Goal: Check status

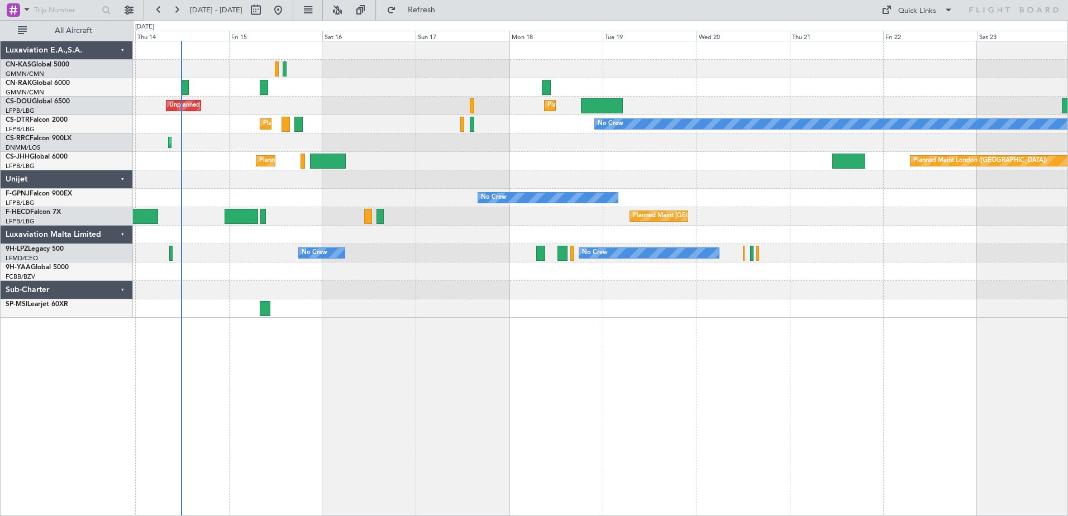
click at [436, 292] on div at bounding box center [600, 290] width 934 height 18
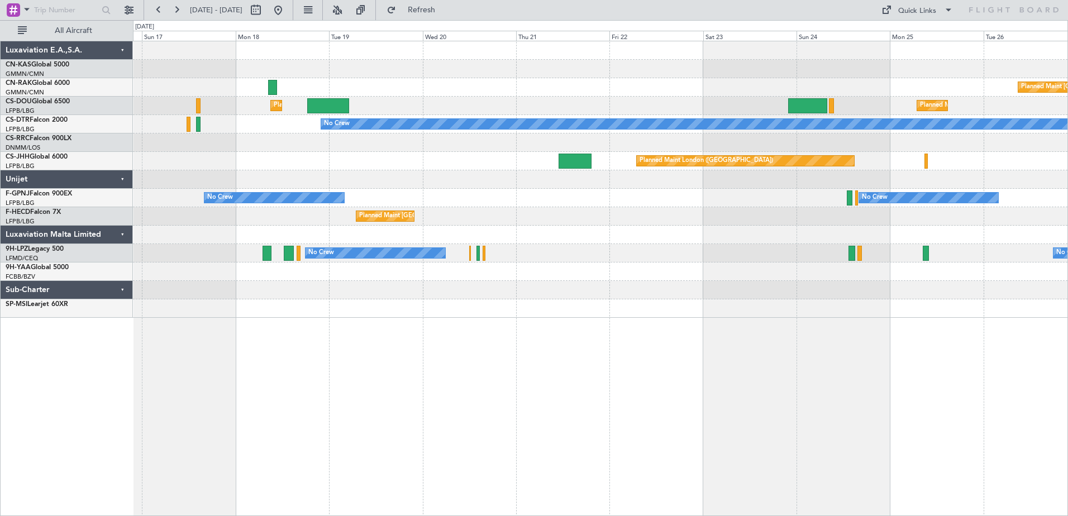
click at [500, 275] on div at bounding box center [600, 272] width 934 height 18
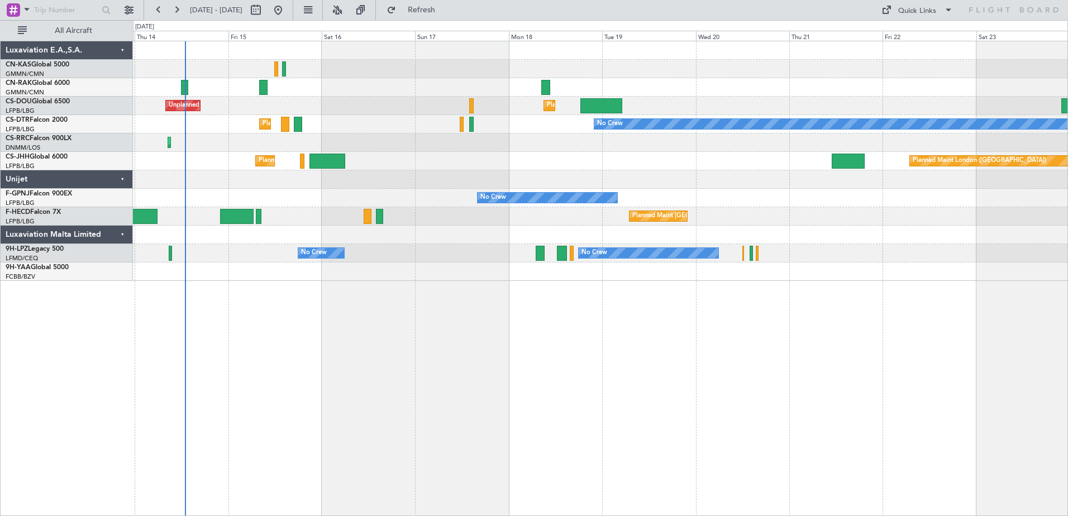
click at [604, 389] on div "Planned Maint [GEOGRAPHIC_DATA] ([GEOGRAPHIC_DATA]) Planned Maint [GEOGRAPHIC_D…" at bounding box center [600, 278] width 935 height 475
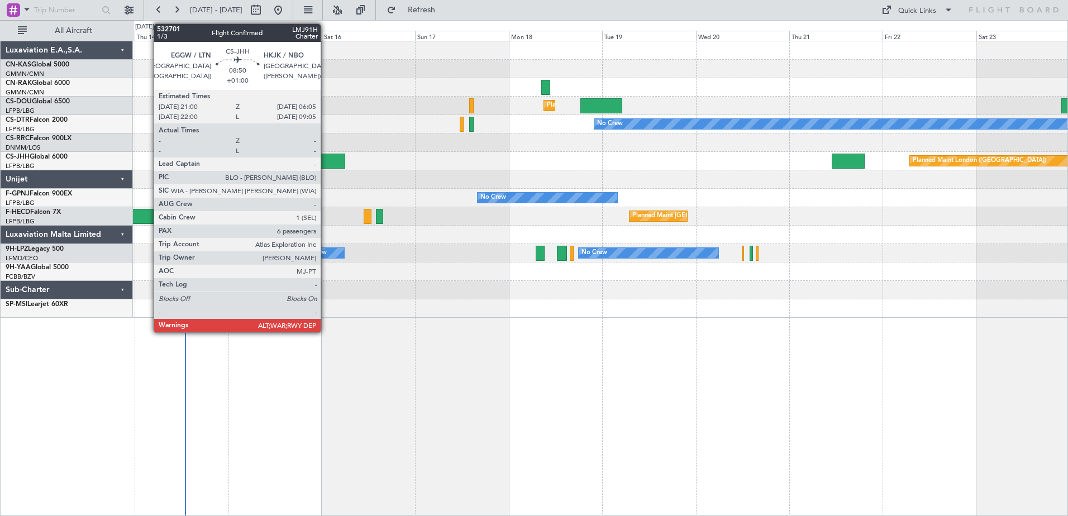
click at [326, 161] on div at bounding box center [327, 161] width 36 height 15
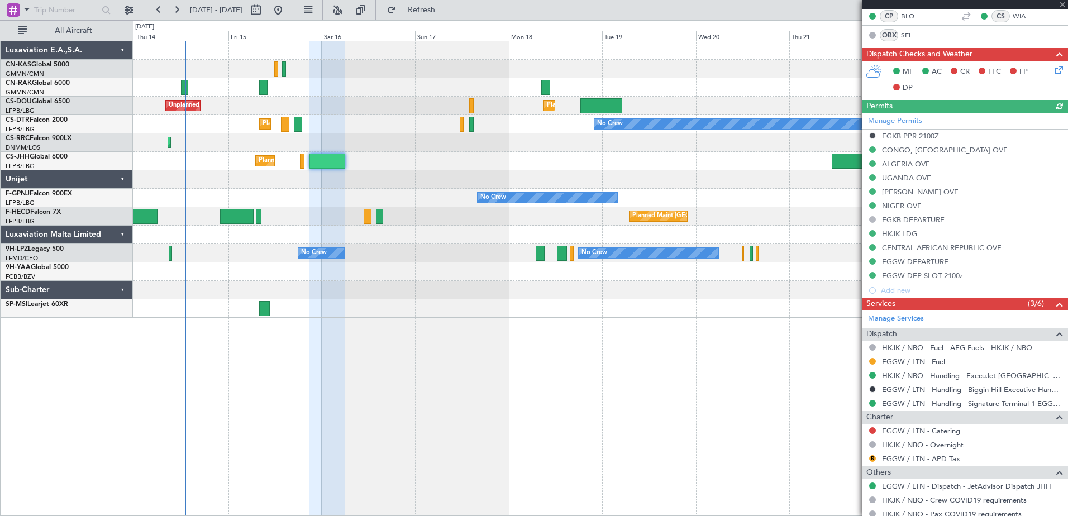
scroll to position [432, 0]
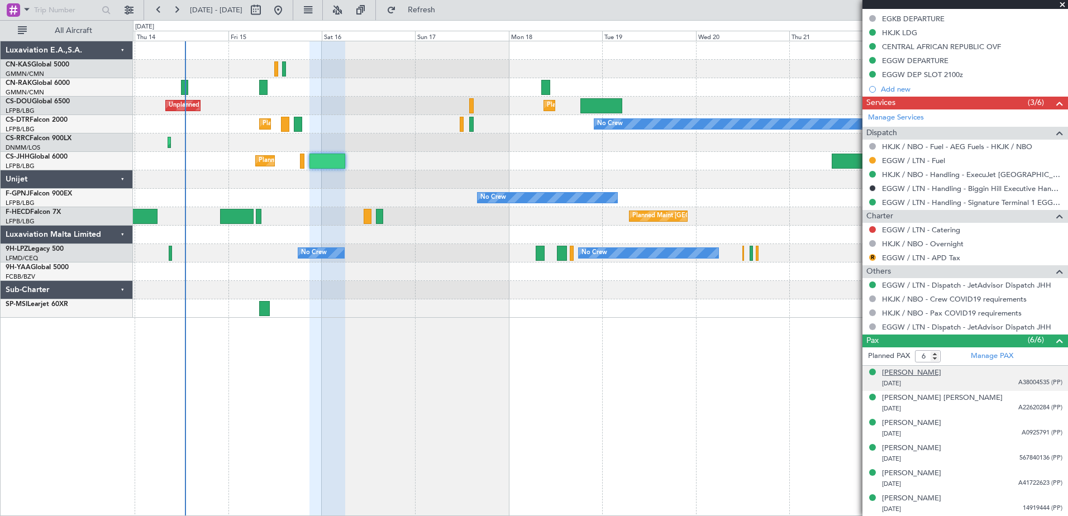
click at [903, 370] on div "[PERSON_NAME]" at bounding box center [911, 373] width 59 height 11
click at [1063, 4] on div at bounding box center [965, 4] width 206 height 9
click at [1063, 4] on span at bounding box center [1062, 5] width 11 height 10
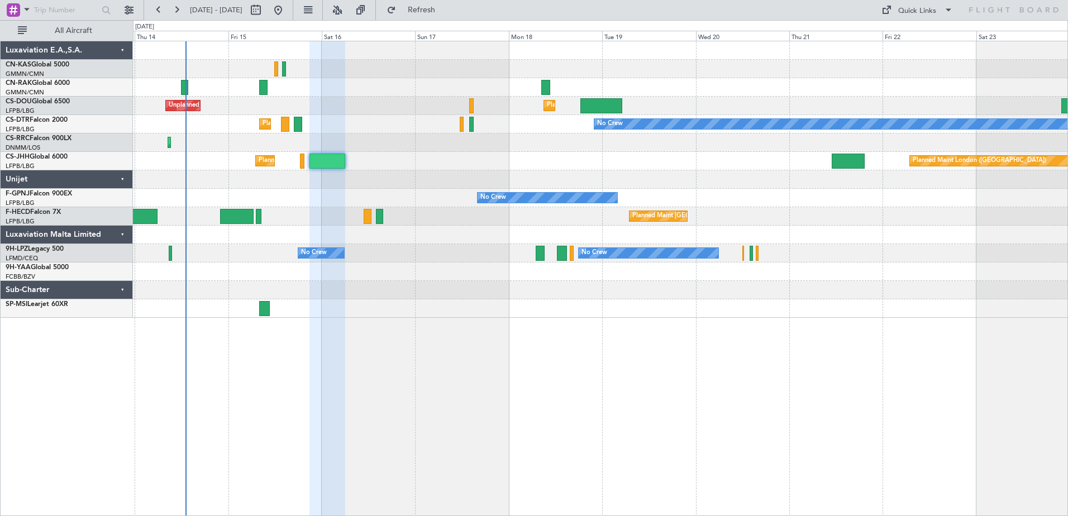
type input "0"
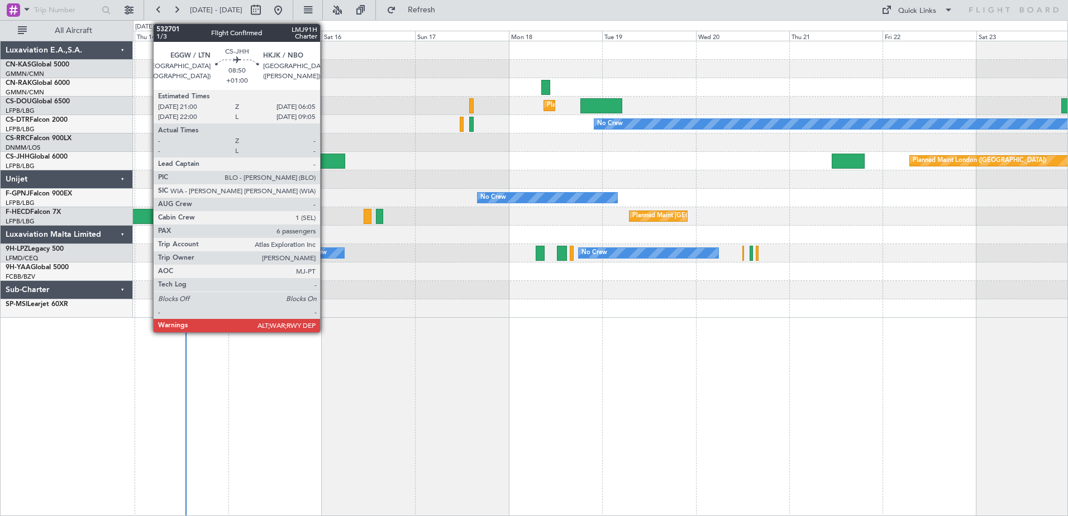
click at [325, 160] on div at bounding box center [327, 161] width 36 height 15
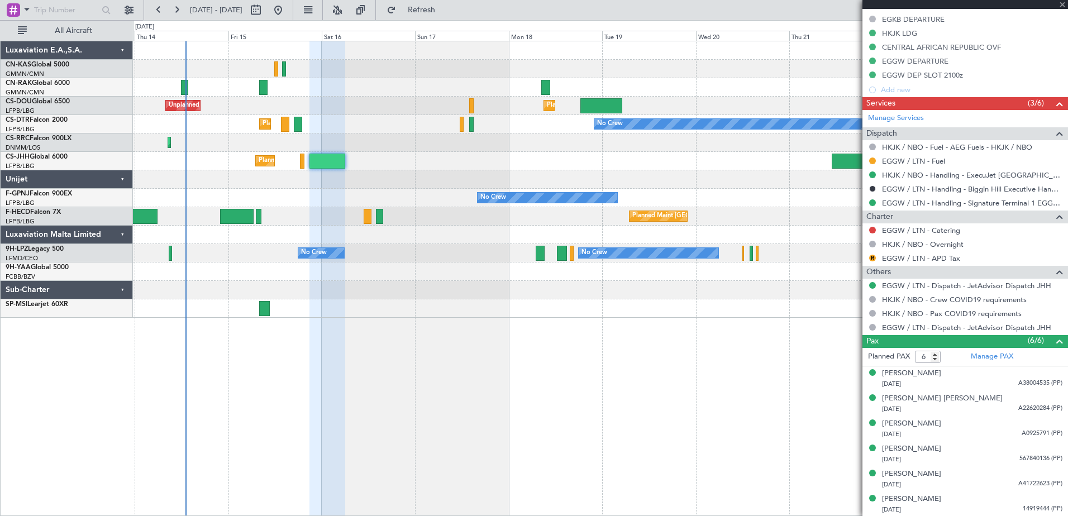
scroll to position [432, 0]
click at [1062, 3] on span at bounding box center [1062, 5] width 11 height 10
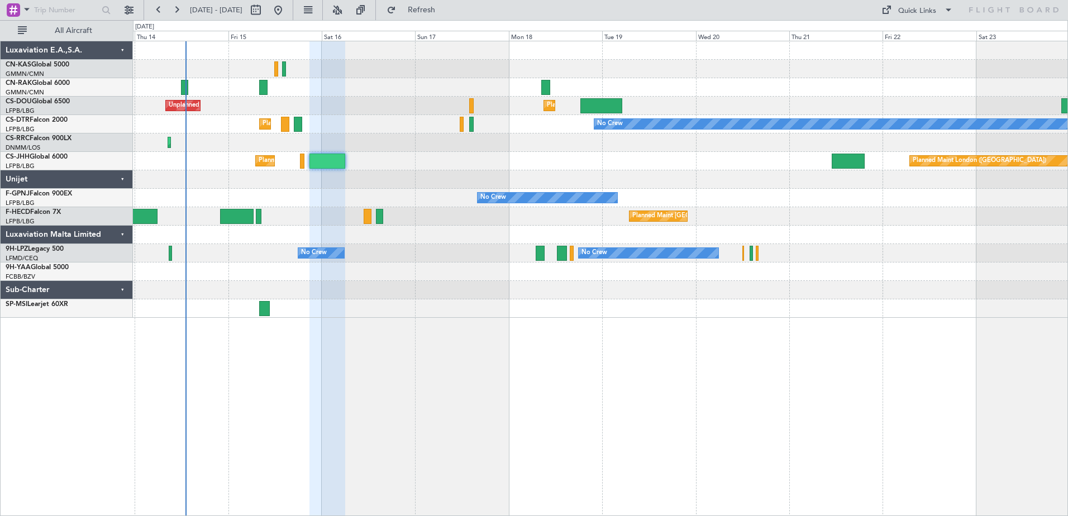
type input "0"
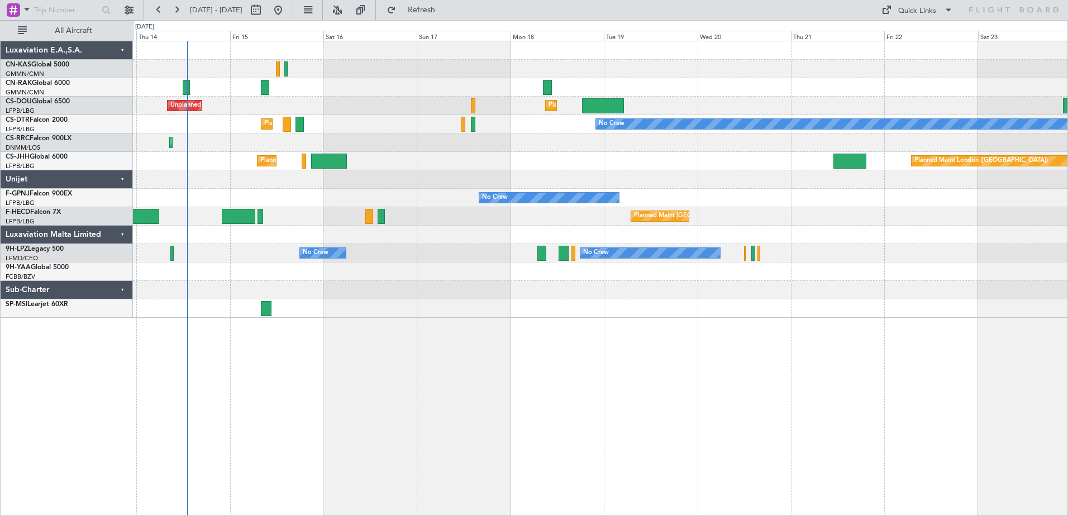
click at [317, 435] on div "Planned Maint [GEOGRAPHIC_DATA] ([GEOGRAPHIC_DATA]) Unplanned Maint [GEOGRAPHIC…" at bounding box center [600, 278] width 935 height 475
